Goal: Use online tool/utility: Use online tool/utility

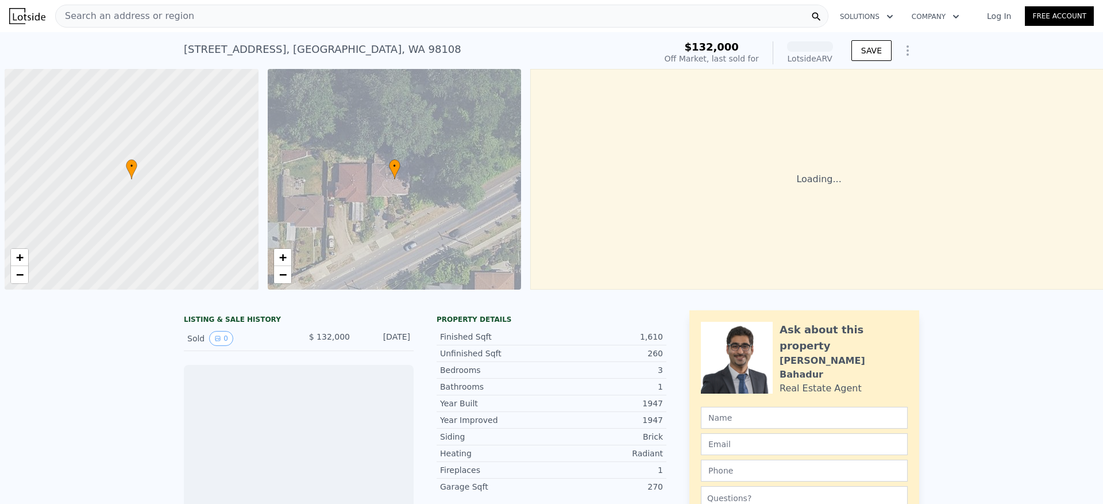
scroll to position [0, 4]
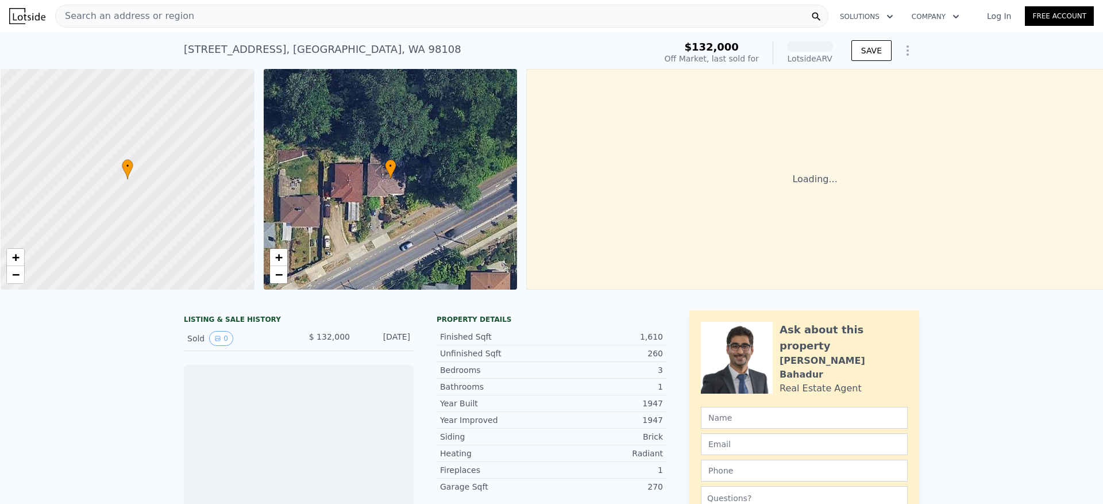
click at [169, 14] on span "Search an address or region" at bounding box center [125, 16] width 138 height 14
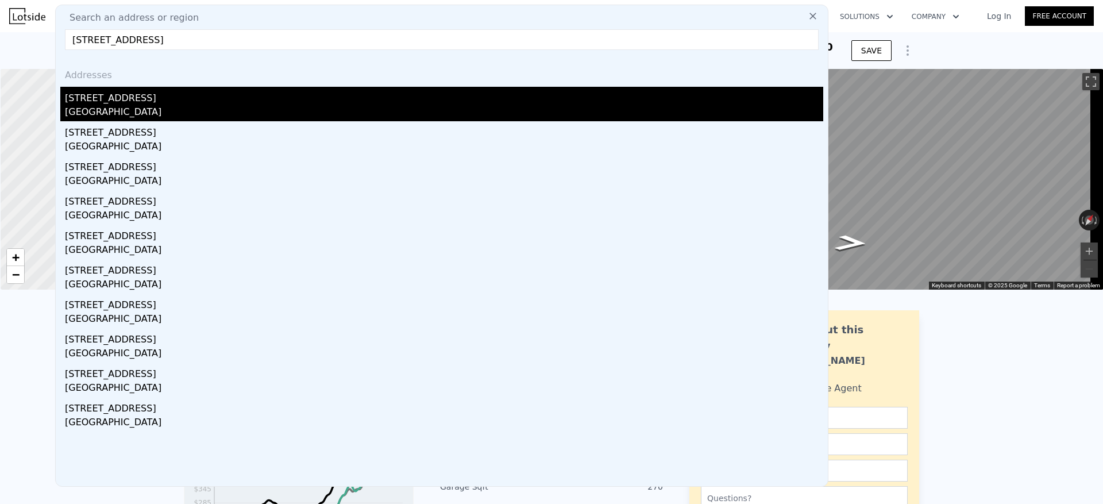
type input "[STREET_ADDRESS]"
click at [159, 104] on div "[STREET_ADDRESS]" at bounding box center [444, 96] width 758 height 18
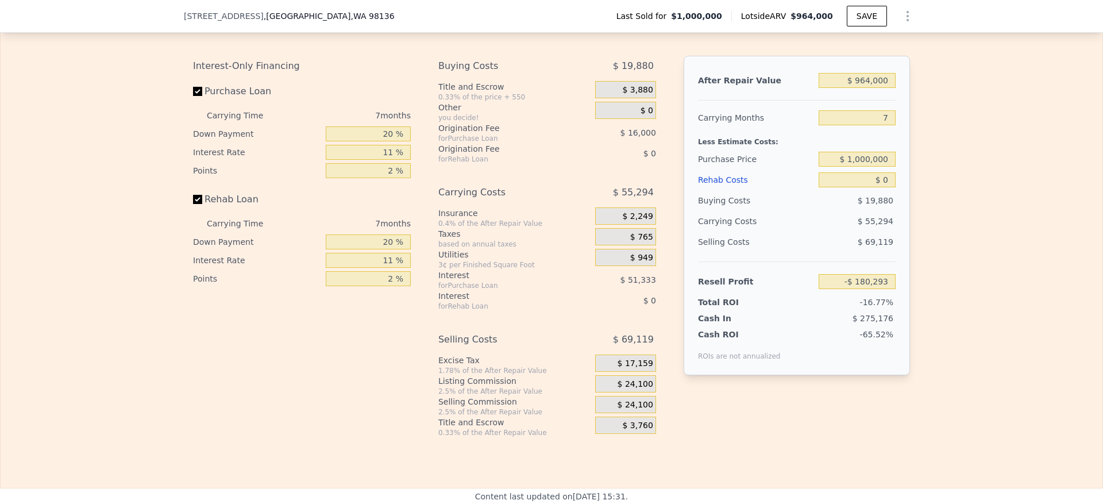
scroll to position [1634, 0]
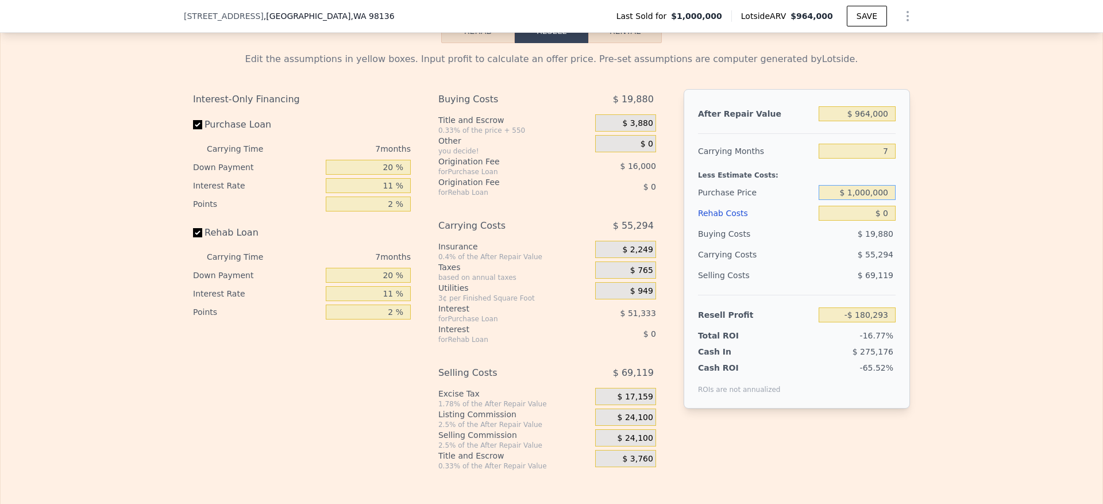
click at [871, 200] on input "$ 1,000,000" at bounding box center [857, 192] width 77 height 15
type input "$ 685,000"
click at [972, 241] on div "Edit the assumptions in yellow boxes. Input profit to calculate an offer price.…" at bounding box center [552, 256] width 1102 height 427
type input "$ 156,966"
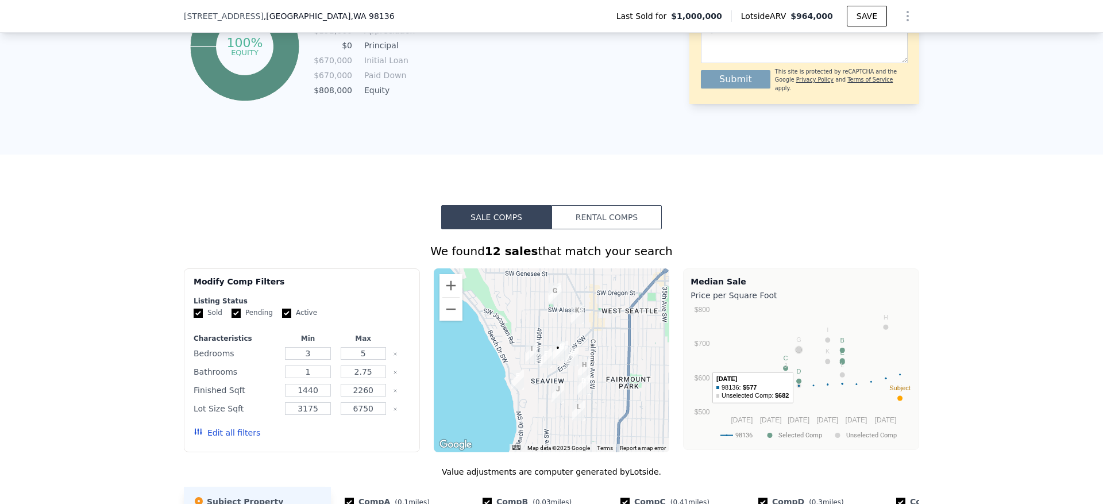
scroll to position [427, 0]
